Goal: Obtain resource: Download file/media

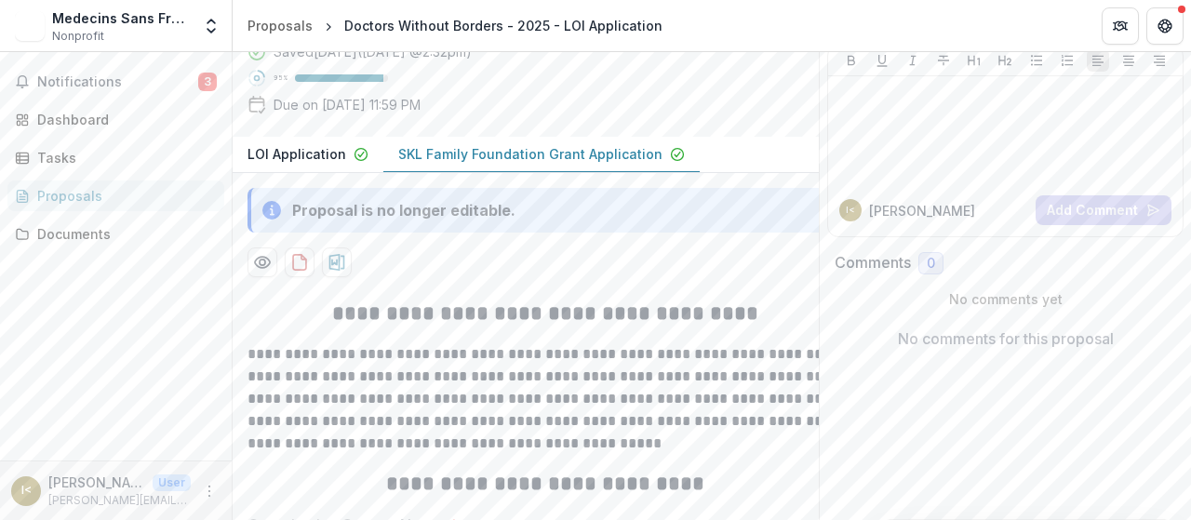
scroll to position [186, 0]
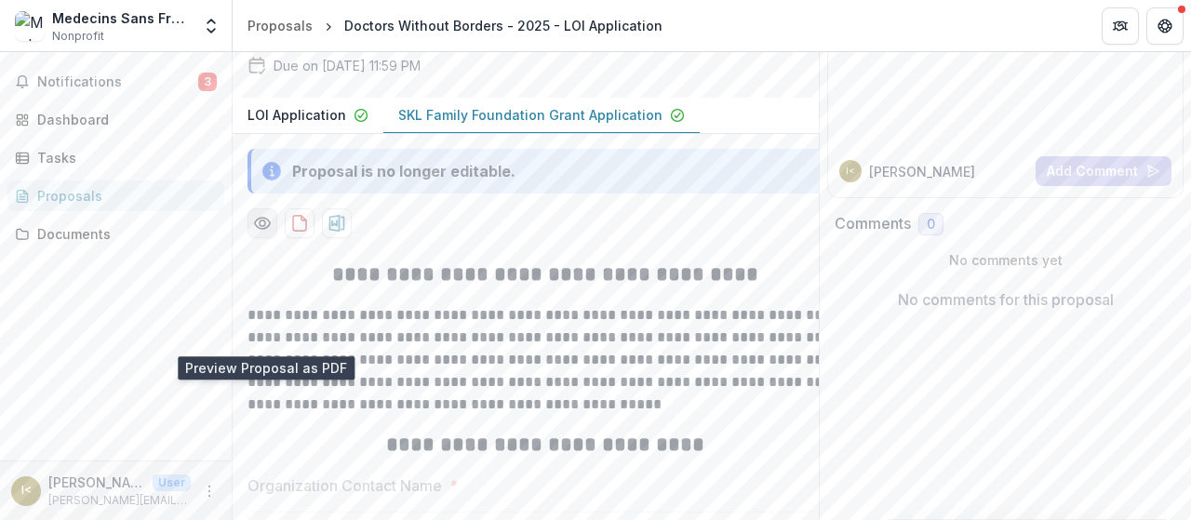
click at [258, 233] on icon "Preview 7f08623c-93e4-44ca-b7c1-109532edaf18-1.pdf" at bounding box center [262, 223] width 19 height 19
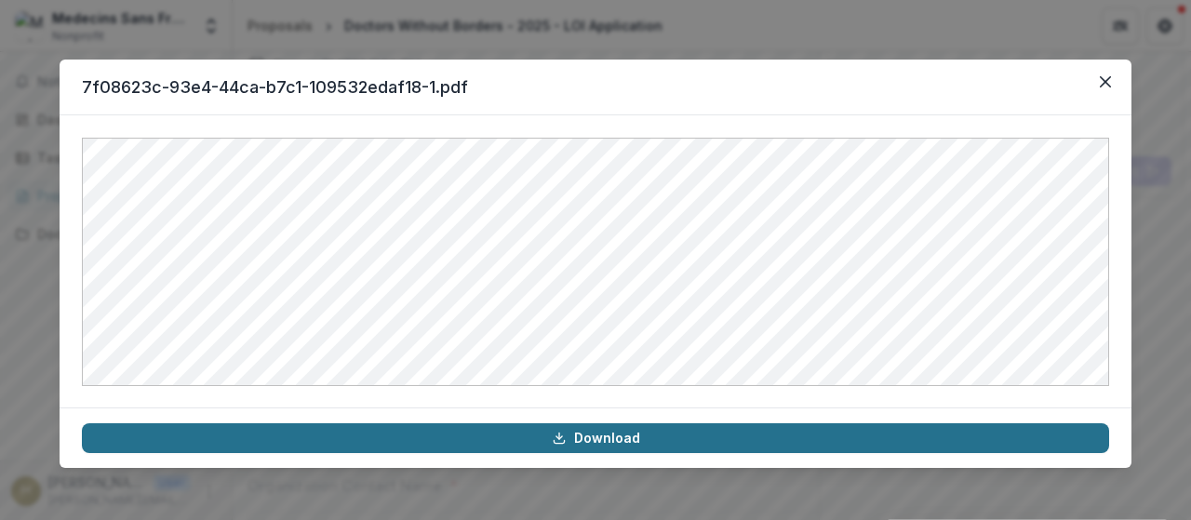
click at [616, 438] on link "Download" at bounding box center [595, 438] width 1027 height 30
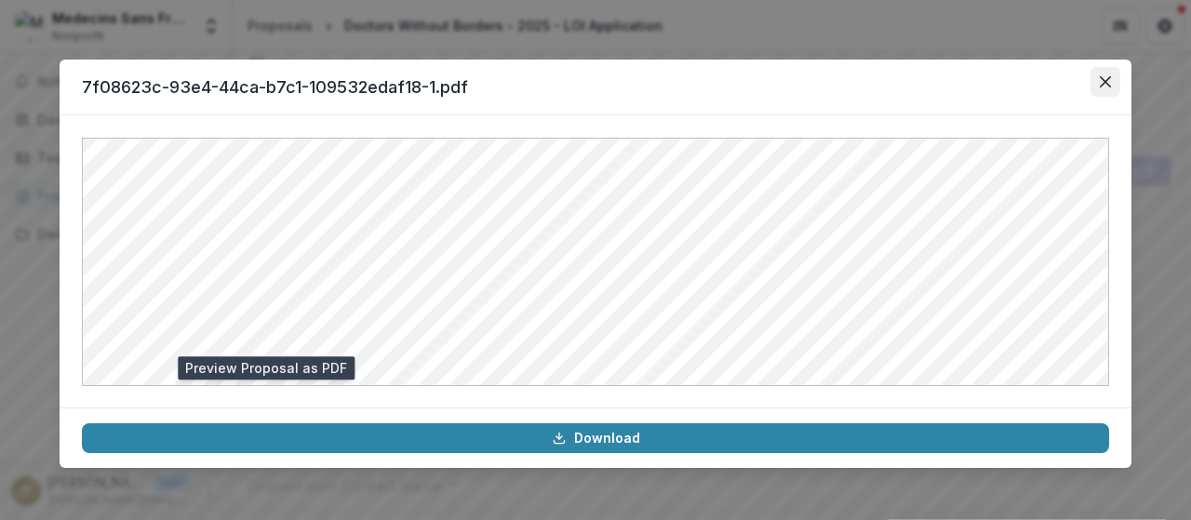
click at [1107, 81] on icon "Close" at bounding box center [1105, 81] width 11 height 11
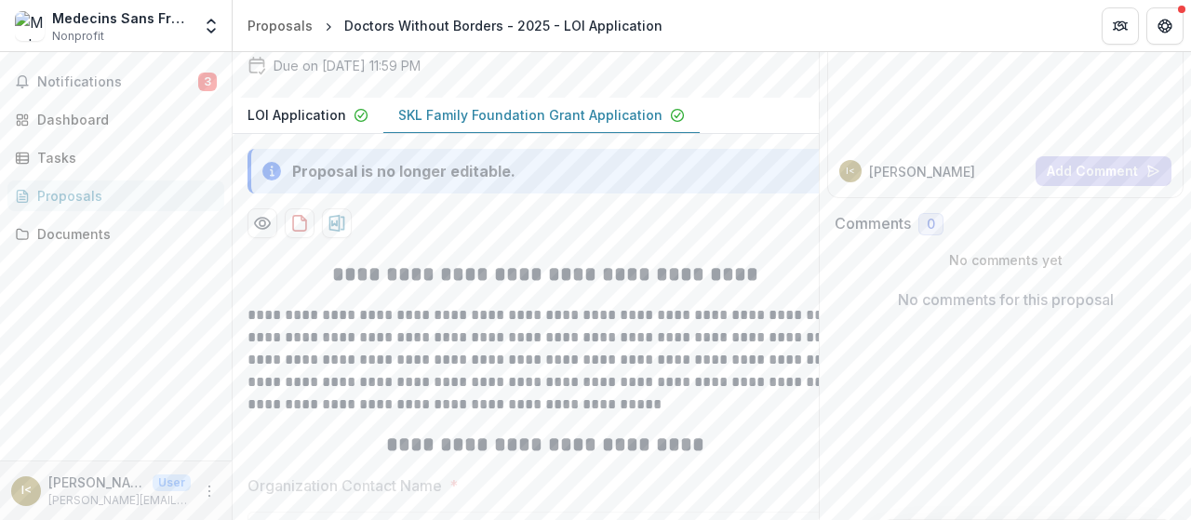
click at [86, 501] on p "irene.mcpherron@newyork.msf.org" at bounding box center [119, 500] width 142 height 17
click at [208, 494] on icon "More" at bounding box center [209, 491] width 15 height 15
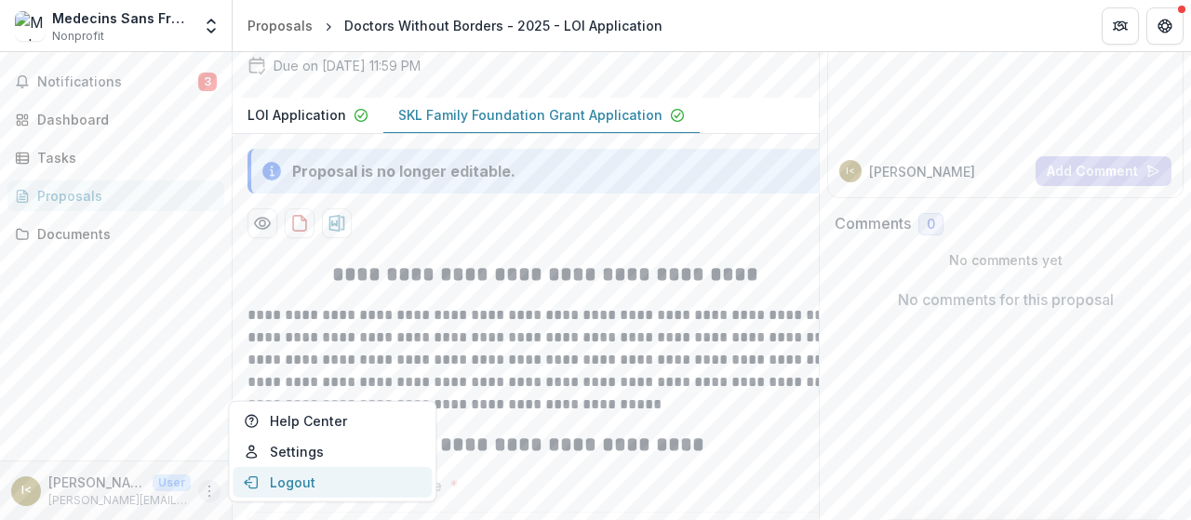
click at [275, 490] on button "Logout" at bounding box center [332, 482] width 199 height 31
